Goal: Task Accomplishment & Management: Manage account settings

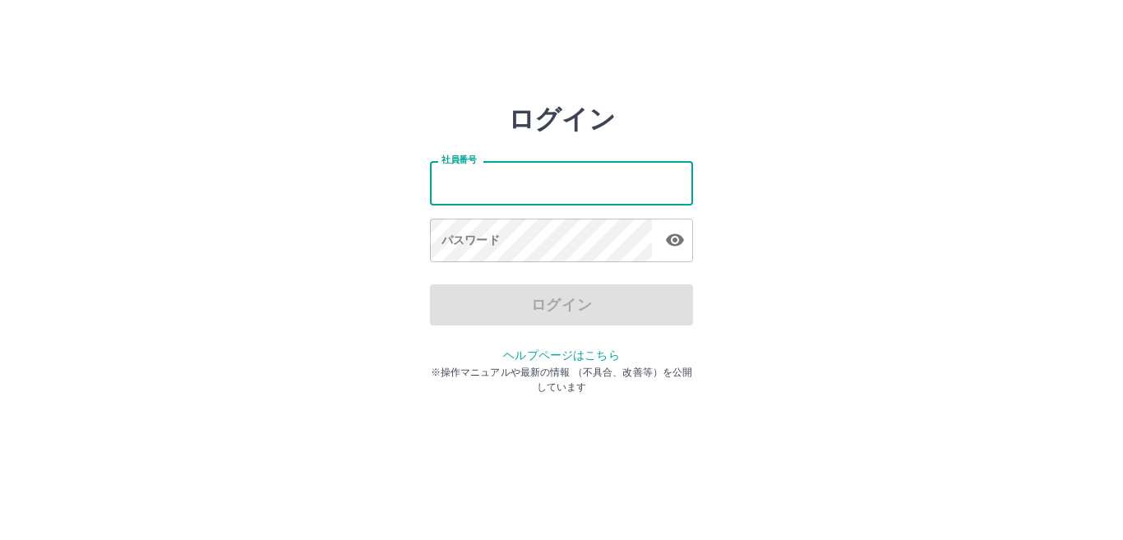
drag, startPoint x: 0, startPoint y: 0, endPoint x: 506, endPoint y: 187, distance: 538.9
click at [506, 187] on input "社員番号" at bounding box center [561, 183] width 263 height 44
type input "*******"
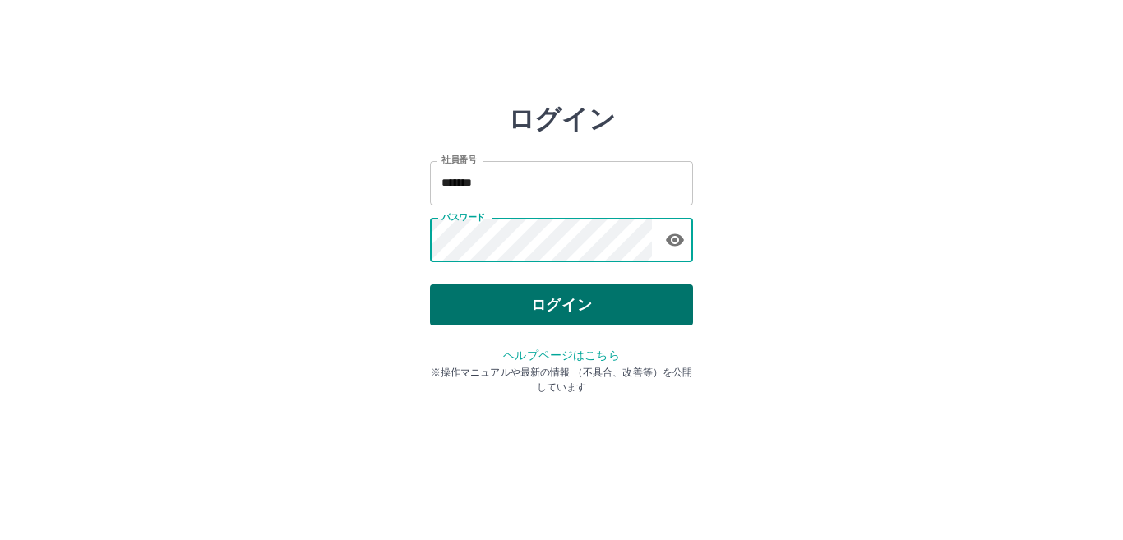
click at [527, 305] on button "ログイン" at bounding box center [561, 304] width 263 height 41
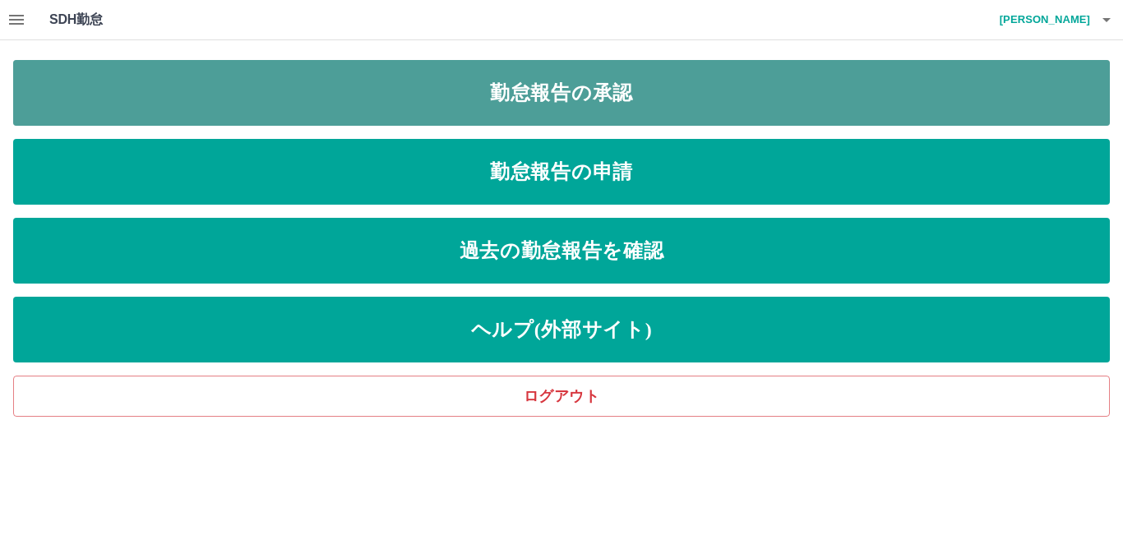
click at [500, 103] on link "勤怠報告の承認" at bounding box center [561, 93] width 1097 height 66
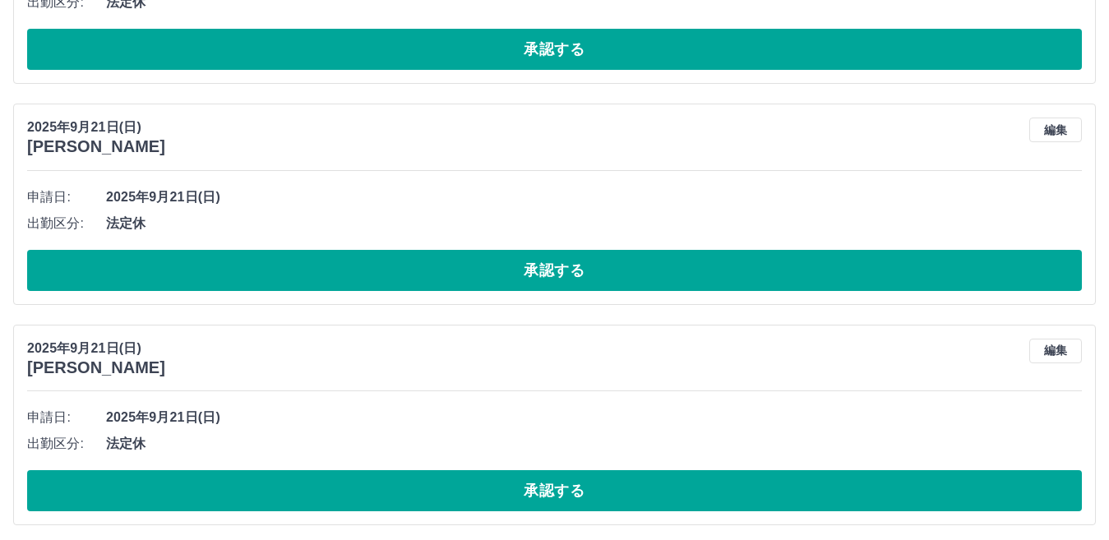
scroll to position [2792, 0]
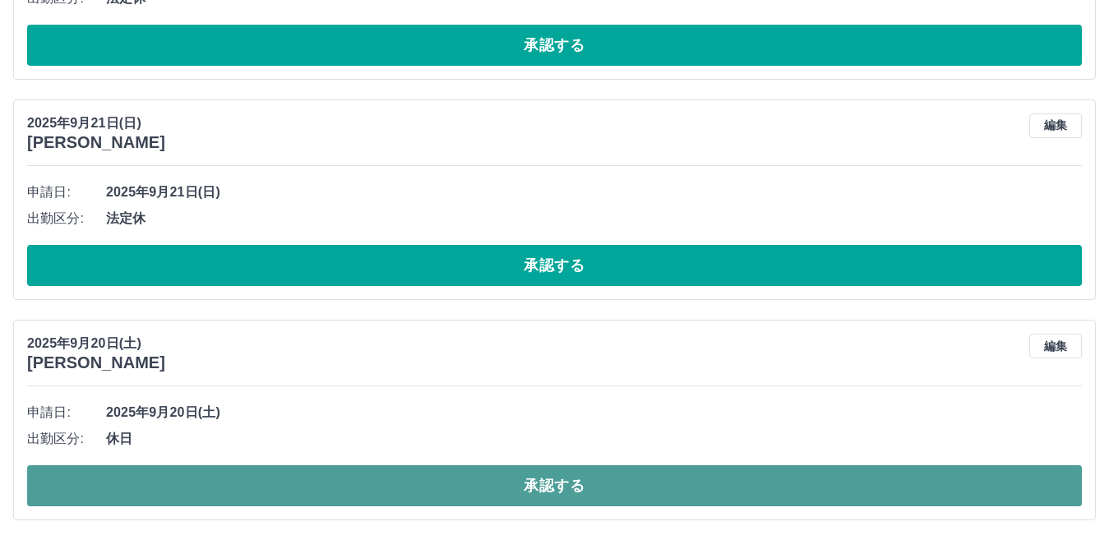
click at [470, 490] on button "承認する" at bounding box center [554, 485] width 1055 height 41
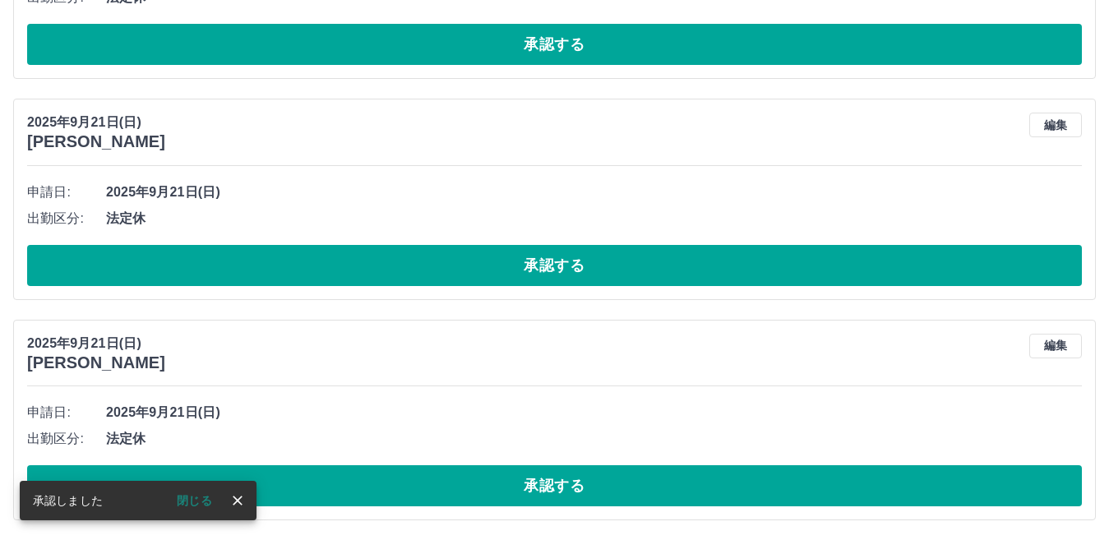
scroll to position [2571, 0]
click at [470, 490] on button "承認する" at bounding box center [554, 485] width 1055 height 41
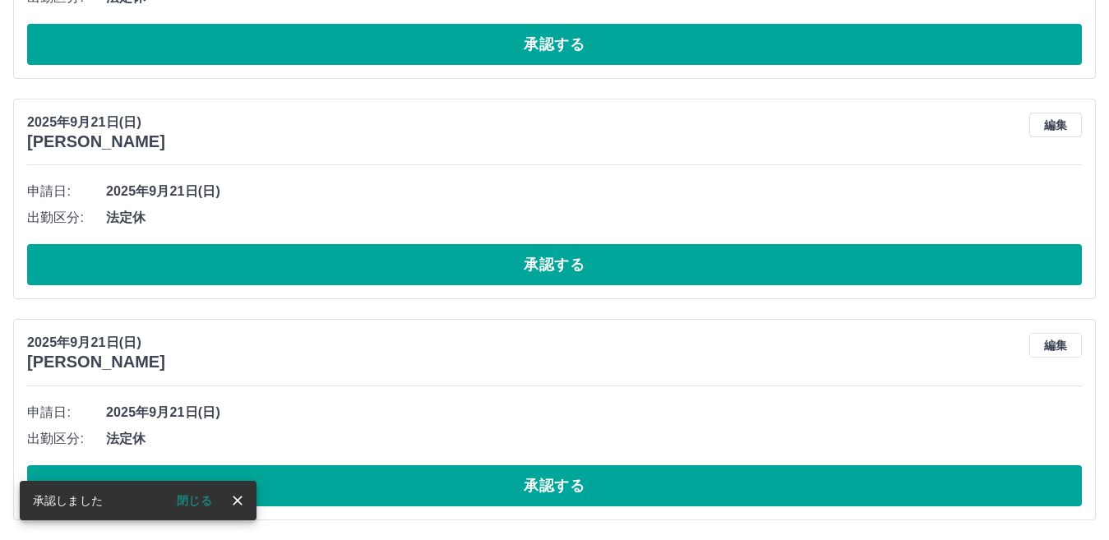
scroll to position [2351, 0]
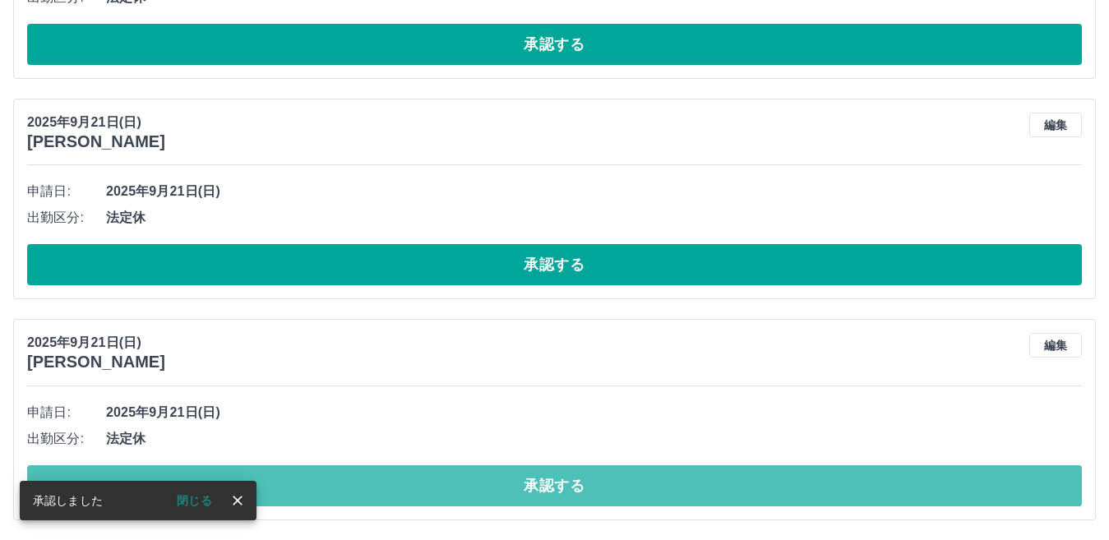
click at [470, 490] on button "承認する" at bounding box center [554, 485] width 1055 height 41
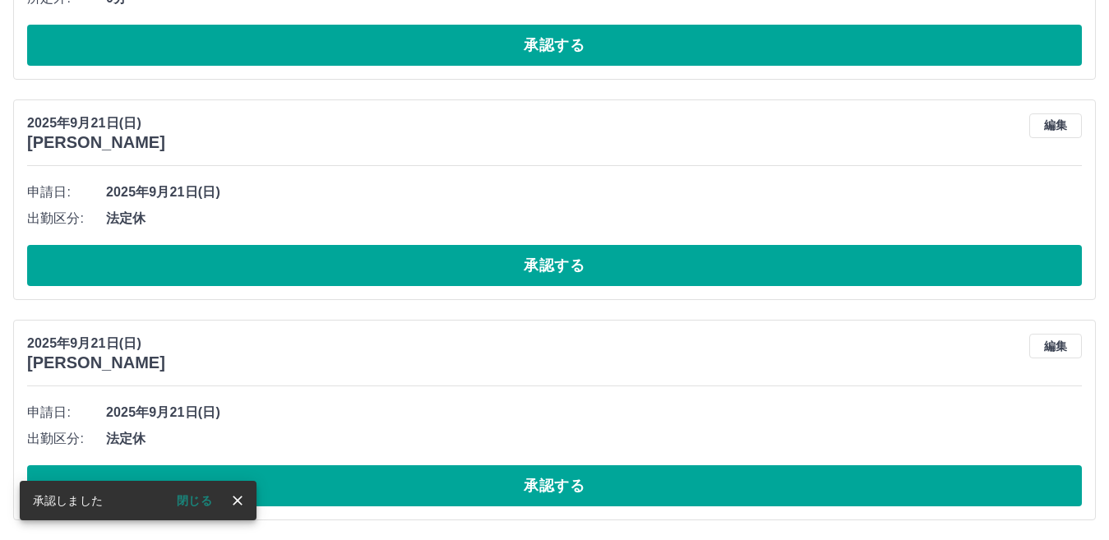
scroll to position [2130, 0]
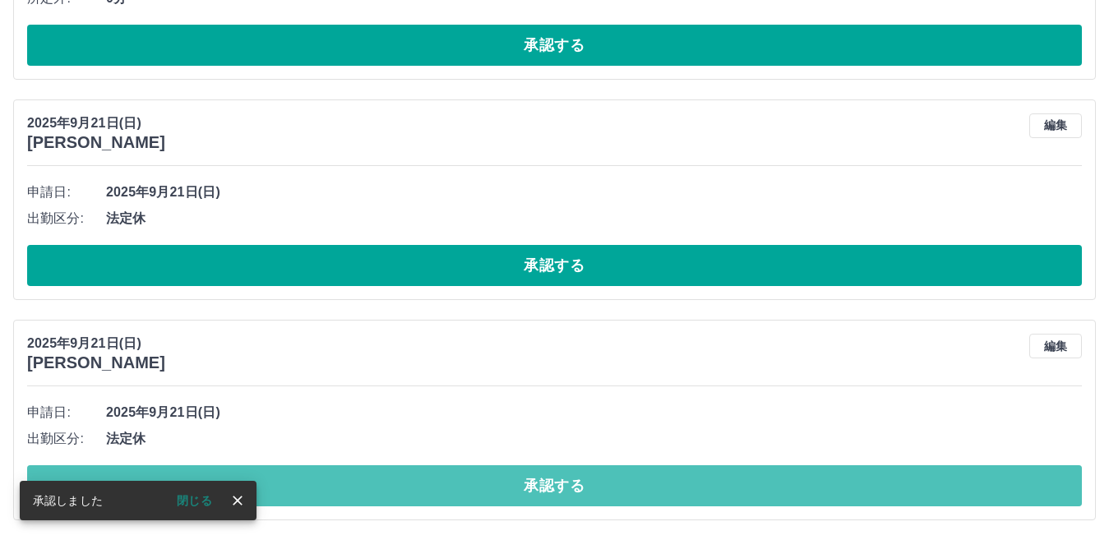
click at [470, 490] on button "承認する" at bounding box center [554, 485] width 1055 height 41
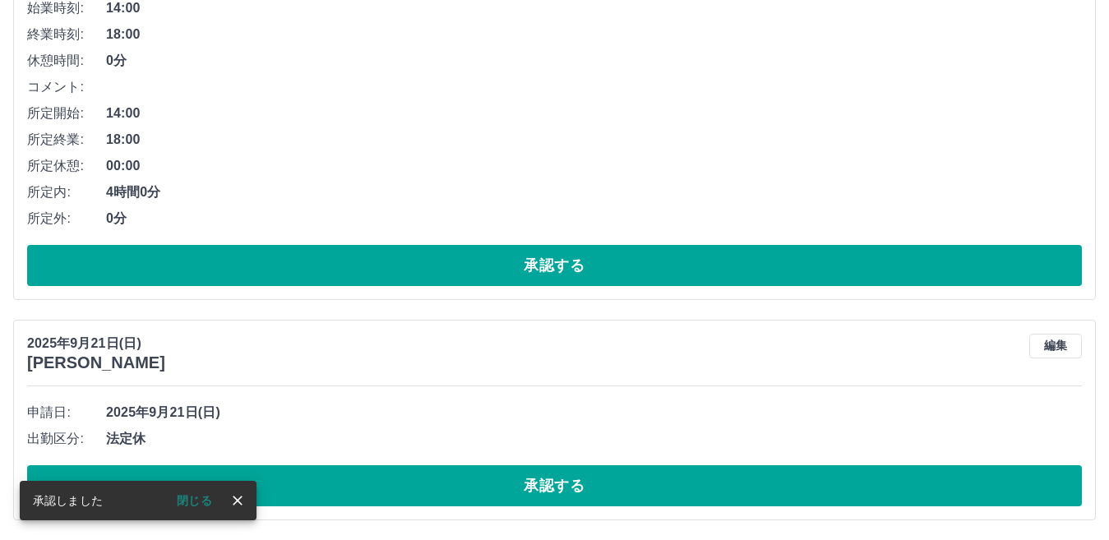
scroll to position [1910, 0]
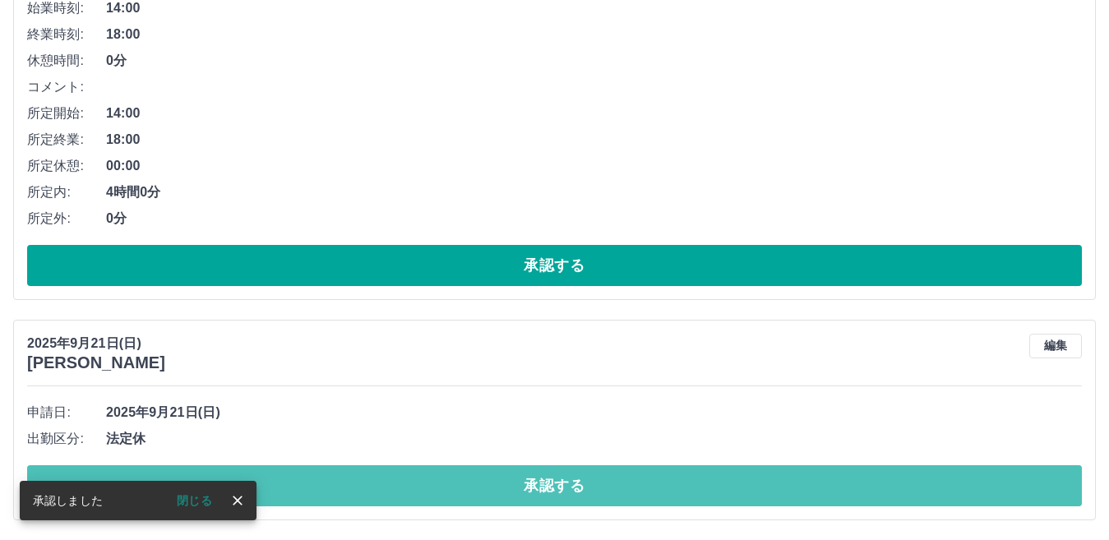
click at [470, 490] on button "承認する" at bounding box center [554, 485] width 1055 height 41
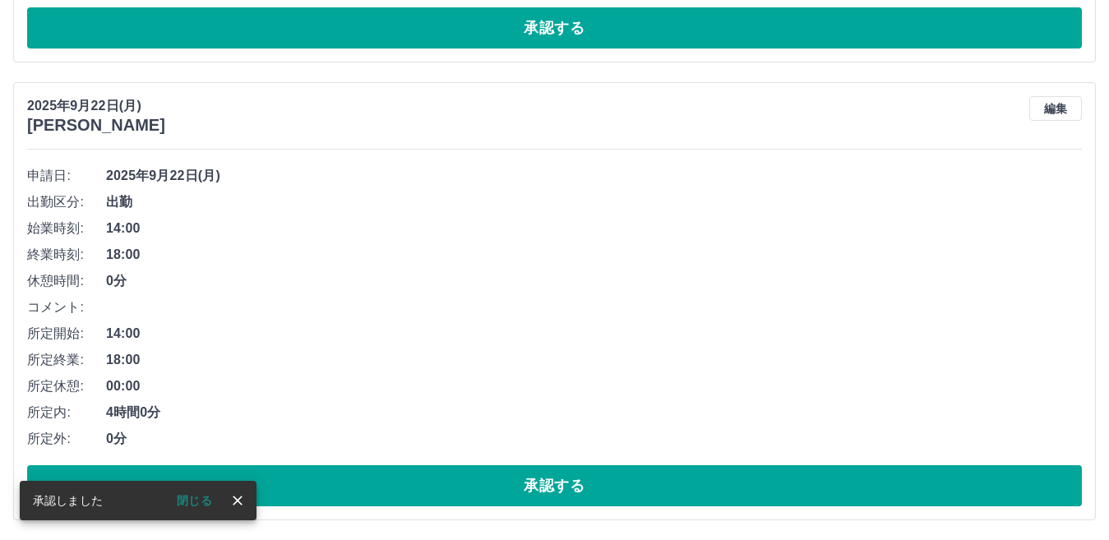
scroll to position [1689, 0]
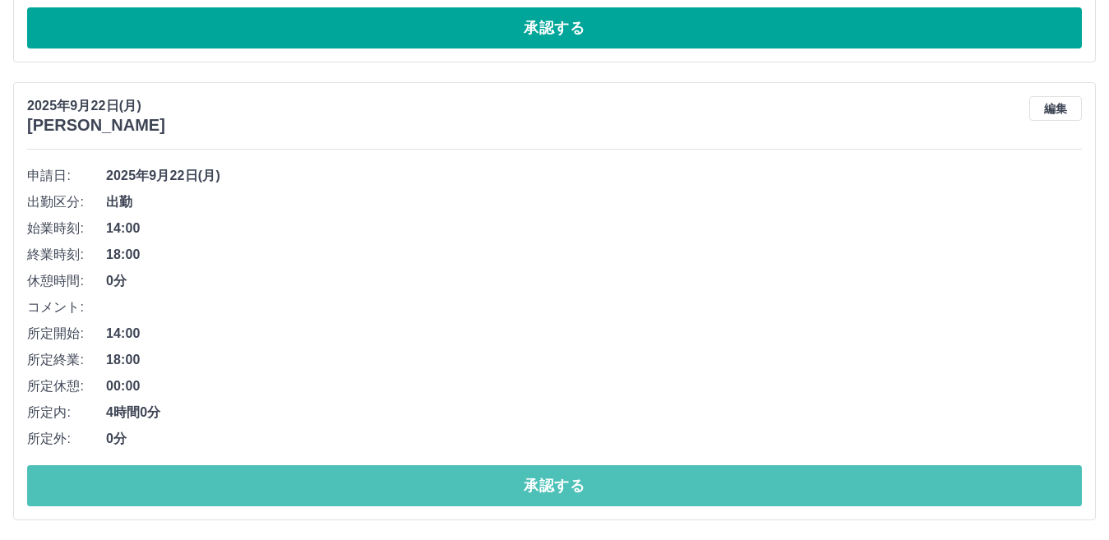
click at [470, 490] on button "承認する" at bounding box center [554, 485] width 1055 height 41
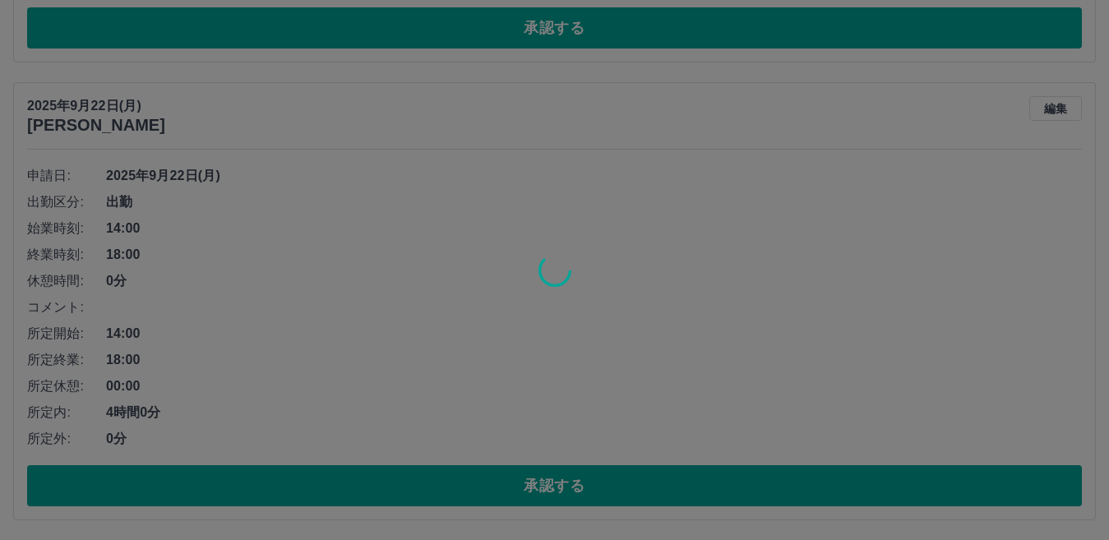
scroll to position [1231, 0]
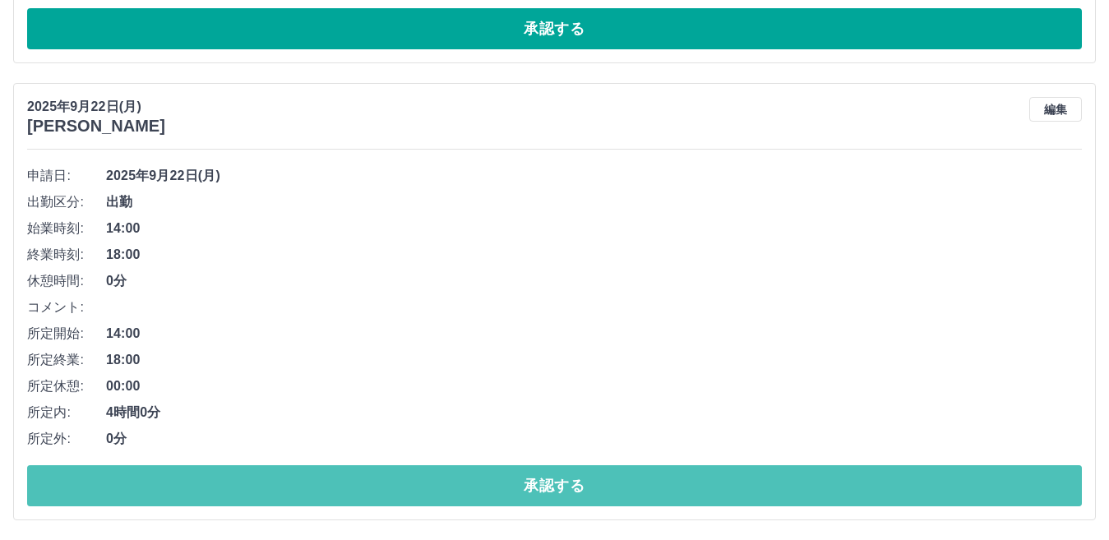
click at [470, 490] on button "承認する" at bounding box center [554, 485] width 1055 height 41
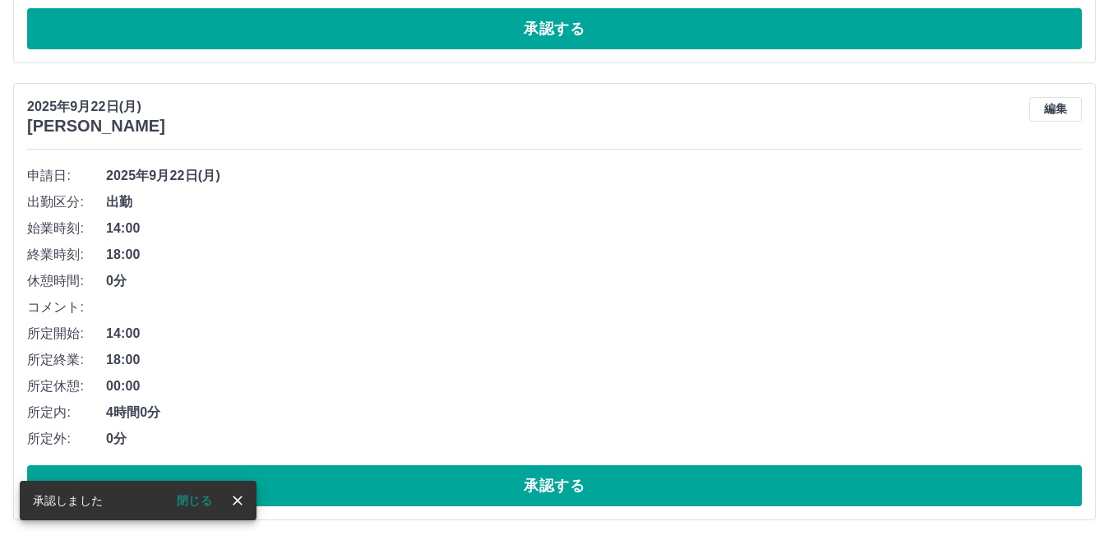
scroll to position [774, 0]
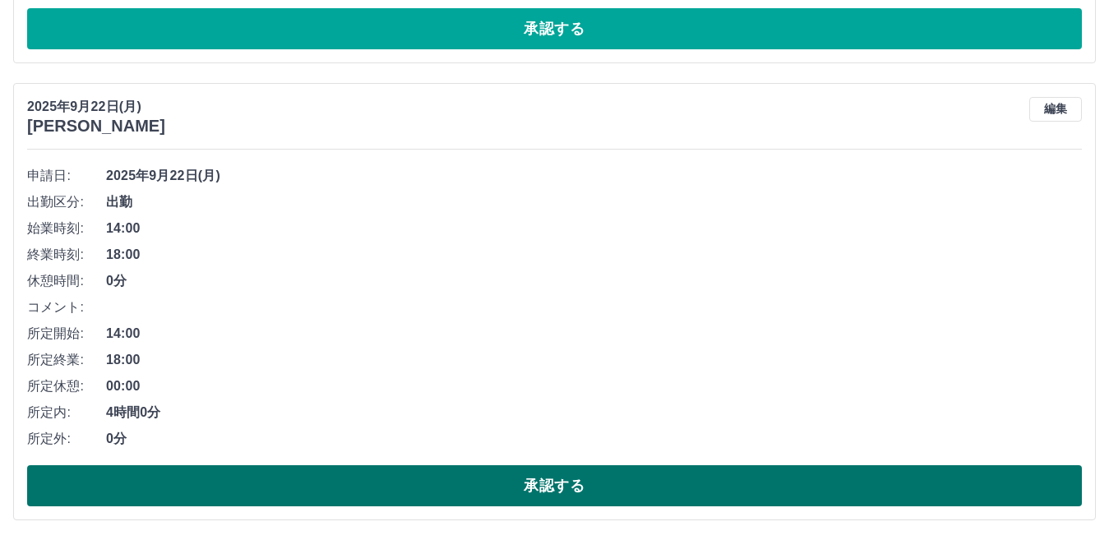
click at [473, 482] on button "承認する" at bounding box center [554, 485] width 1055 height 41
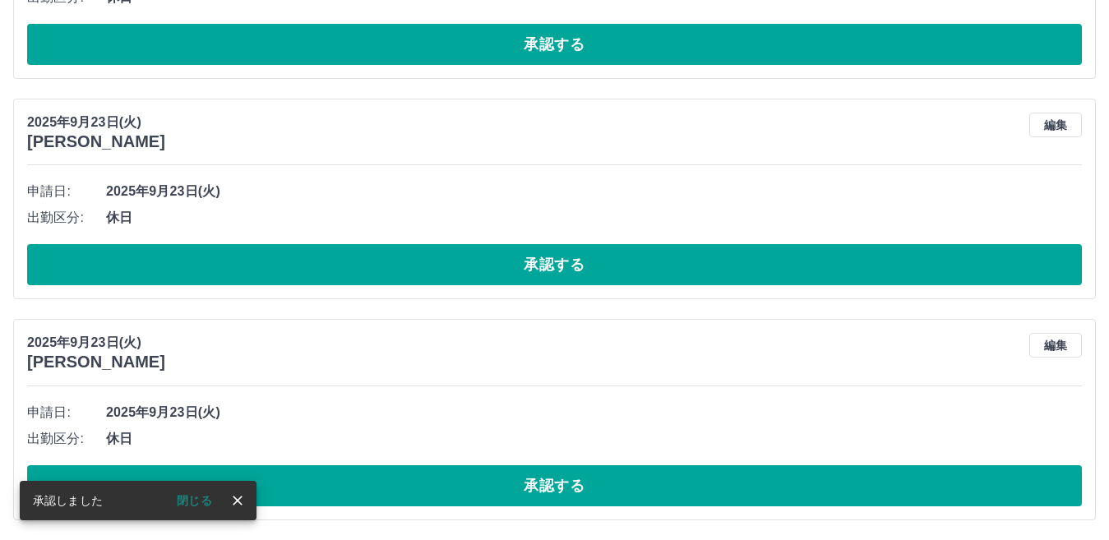
scroll to position [317, 0]
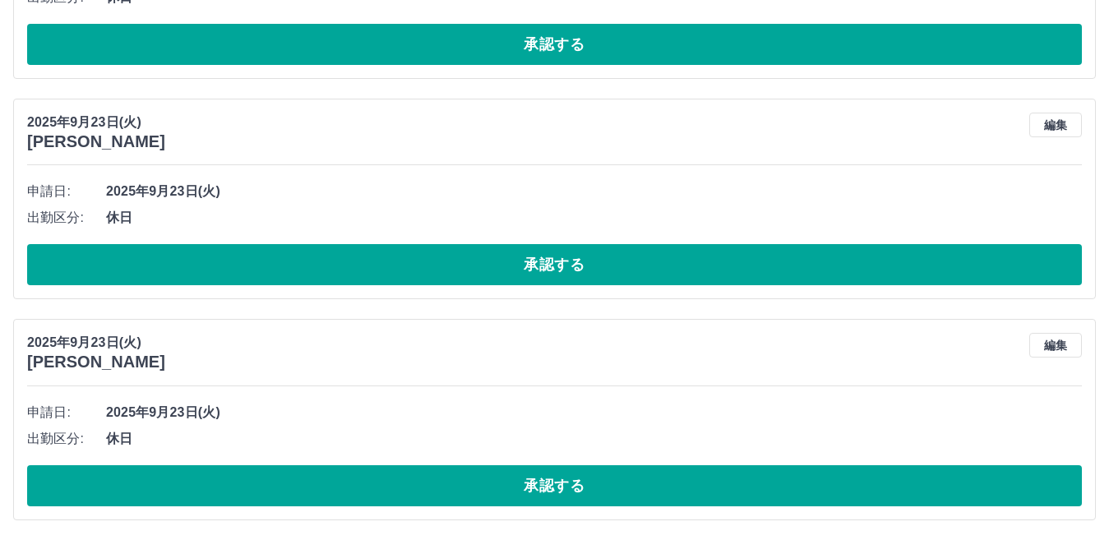
drag, startPoint x: 473, startPoint y: 482, endPoint x: 457, endPoint y: 515, distance: 36.8
click at [469, 496] on button "承認する" at bounding box center [554, 485] width 1055 height 41
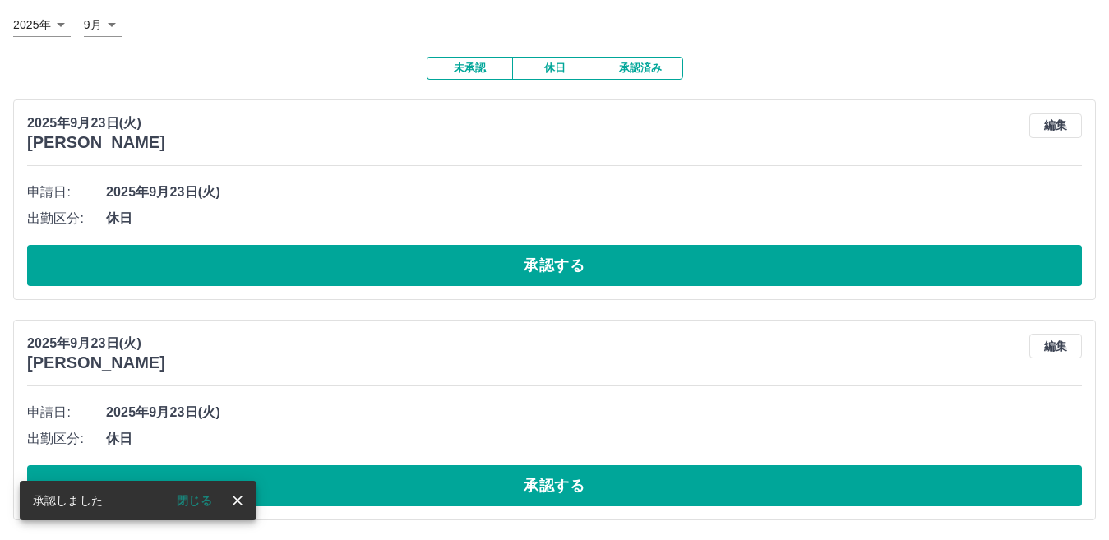
scroll to position [96, 0]
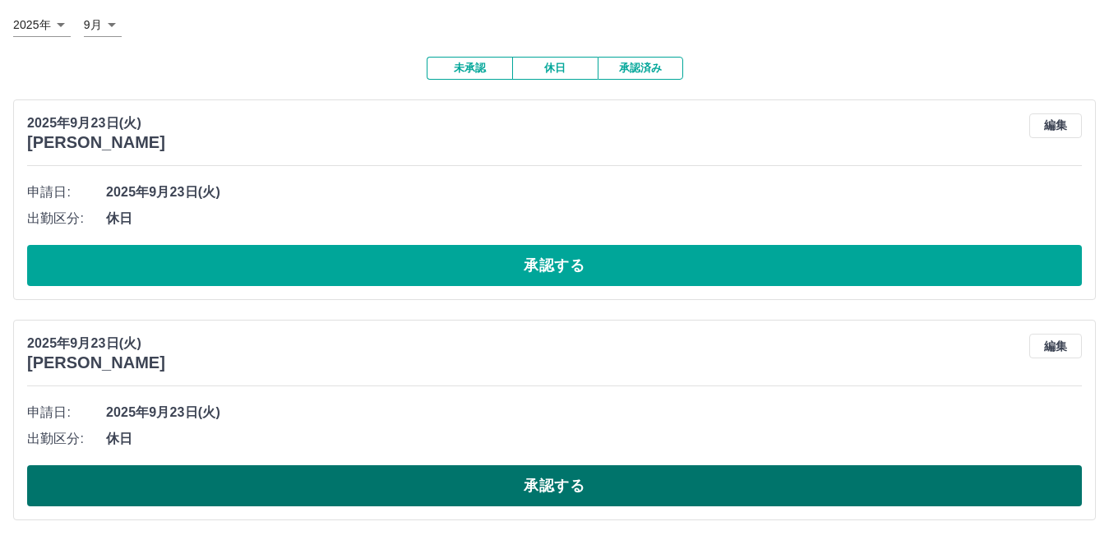
click at [469, 495] on button "承認する" at bounding box center [554, 485] width 1055 height 41
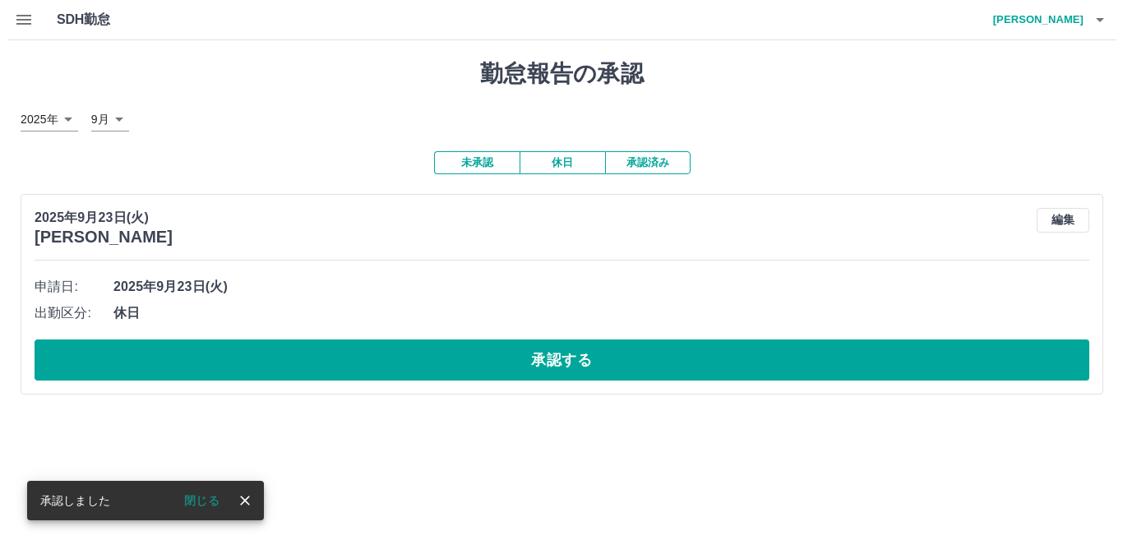
scroll to position [0, 0]
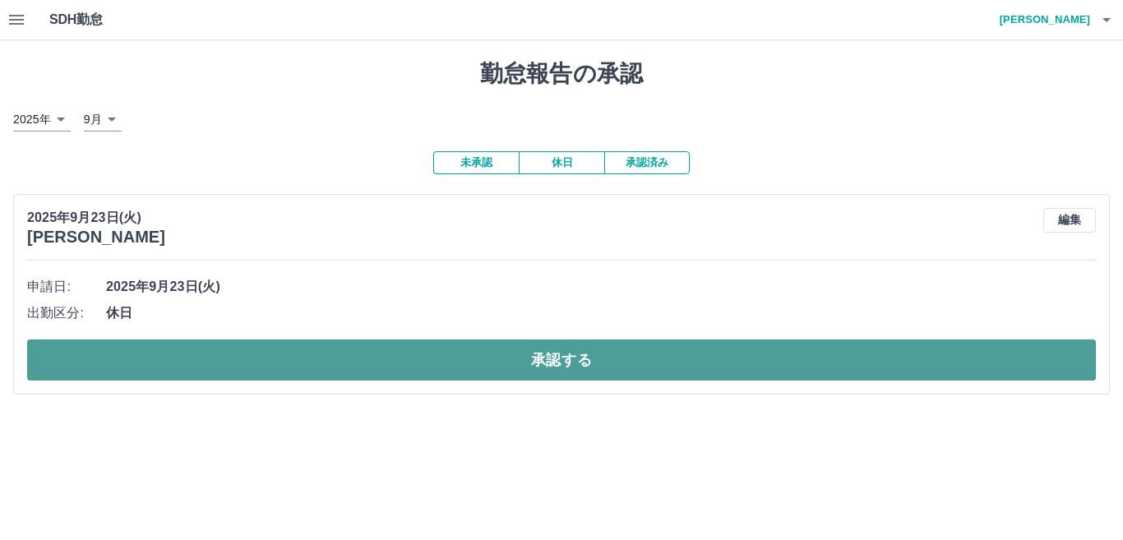
click at [540, 376] on button "承認する" at bounding box center [561, 359] width 1069 height 41
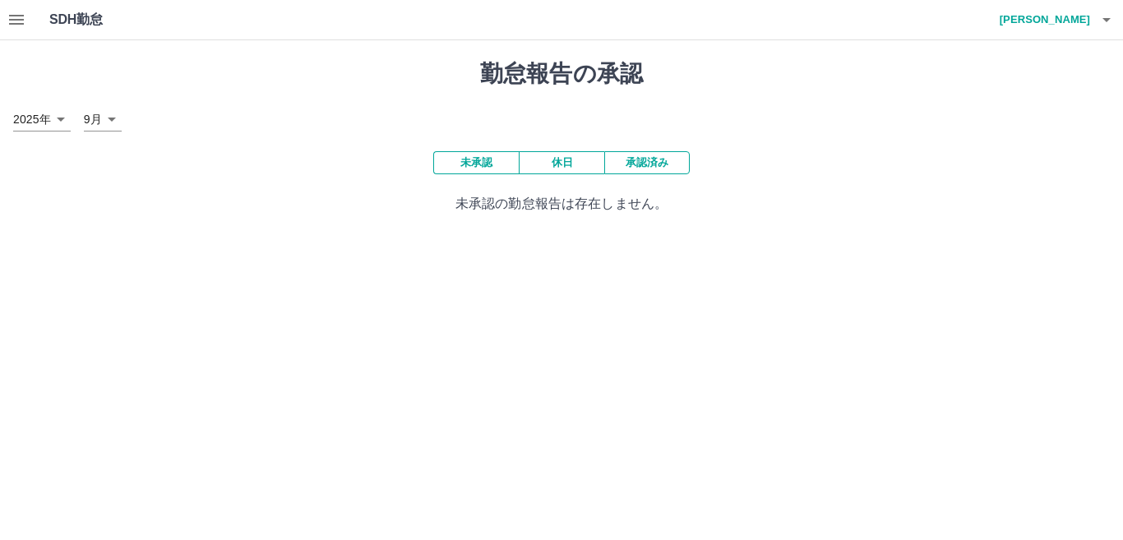
click at [1112, 18] on icon "button" at bounding box center [1107, 20] width 20 height 20
click at [1009, 119] on li "ログアウト" at bounding box center [1036, 120] width 145 height 30
